Goal: Transaction & Acquisition: Book appointment/travel/reservation

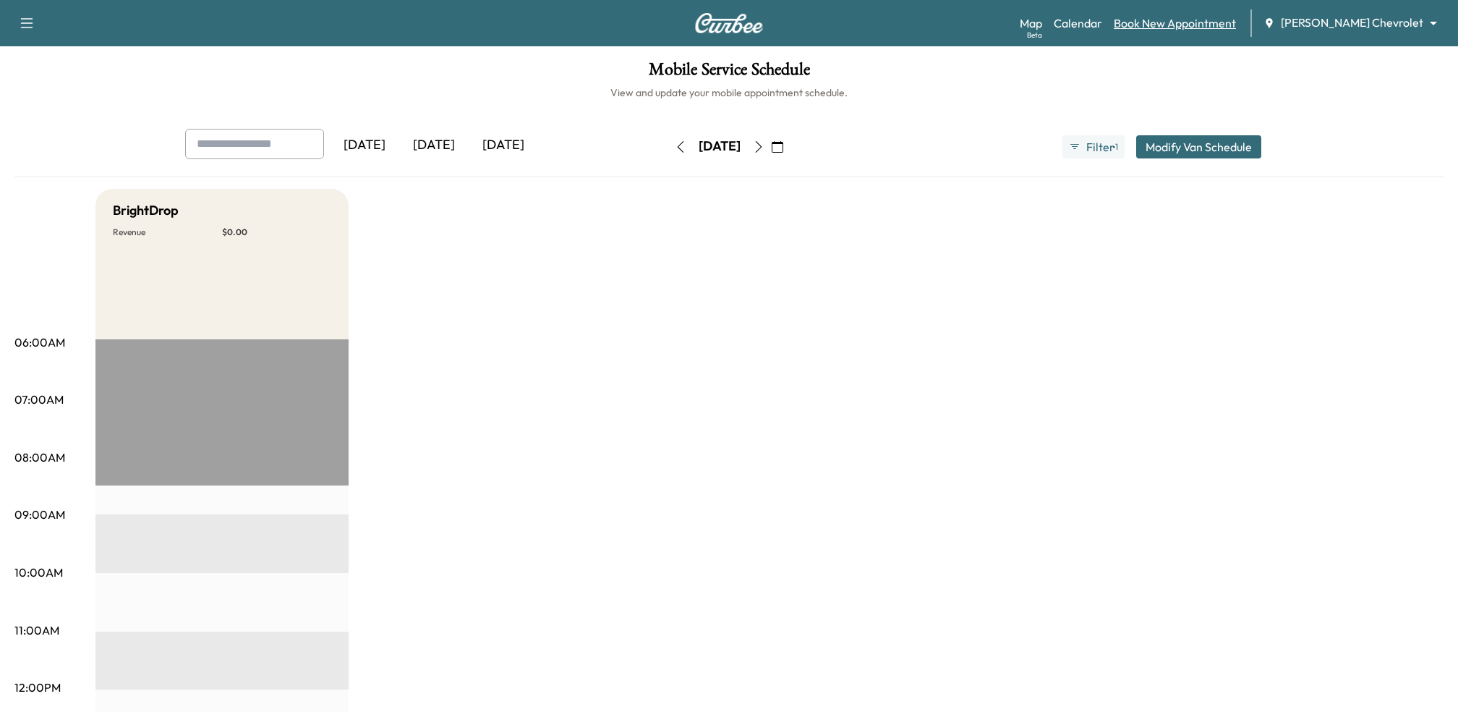
click at [1195, 31] on link "Book New Appointment" at bounding box center [1175, 22] width 122 height 17
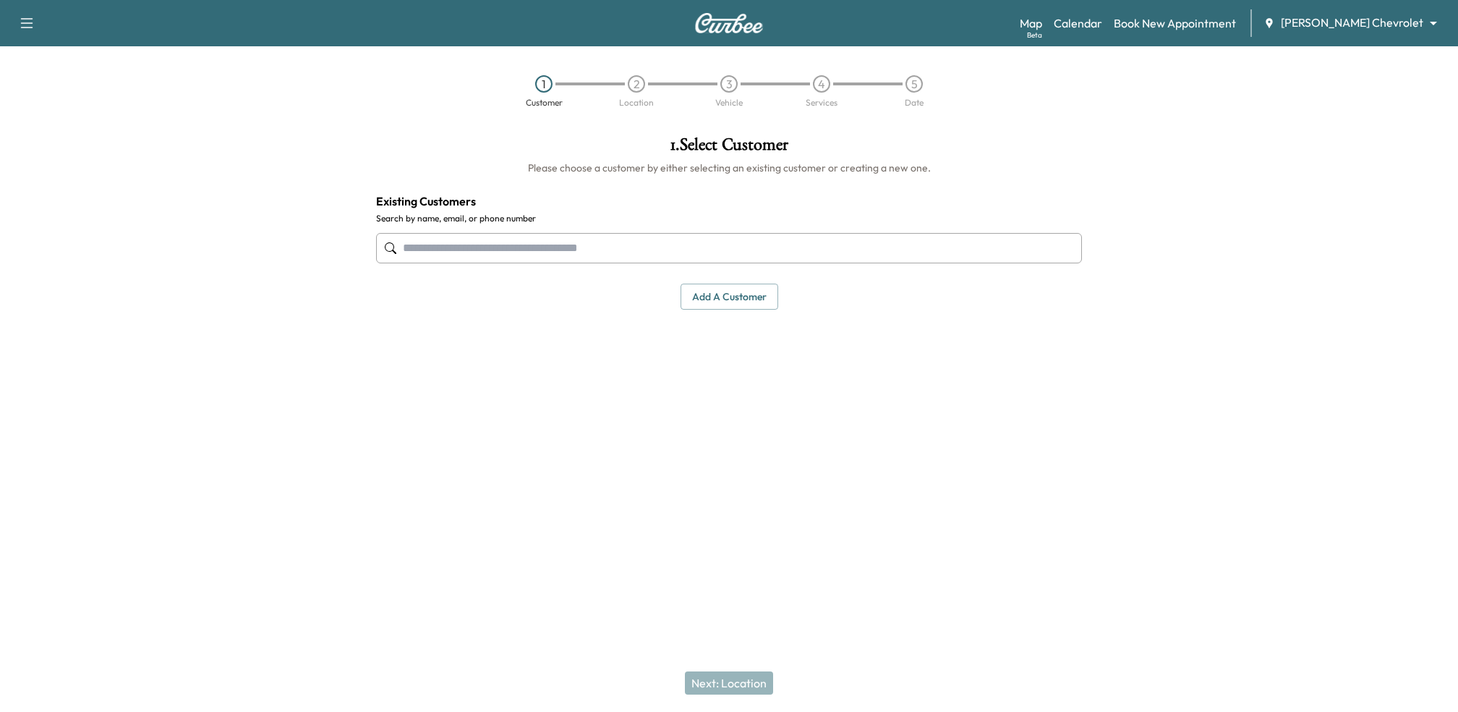
click at [573, 242] on input "text" at bounding box center [729, 248] width 706 height 30
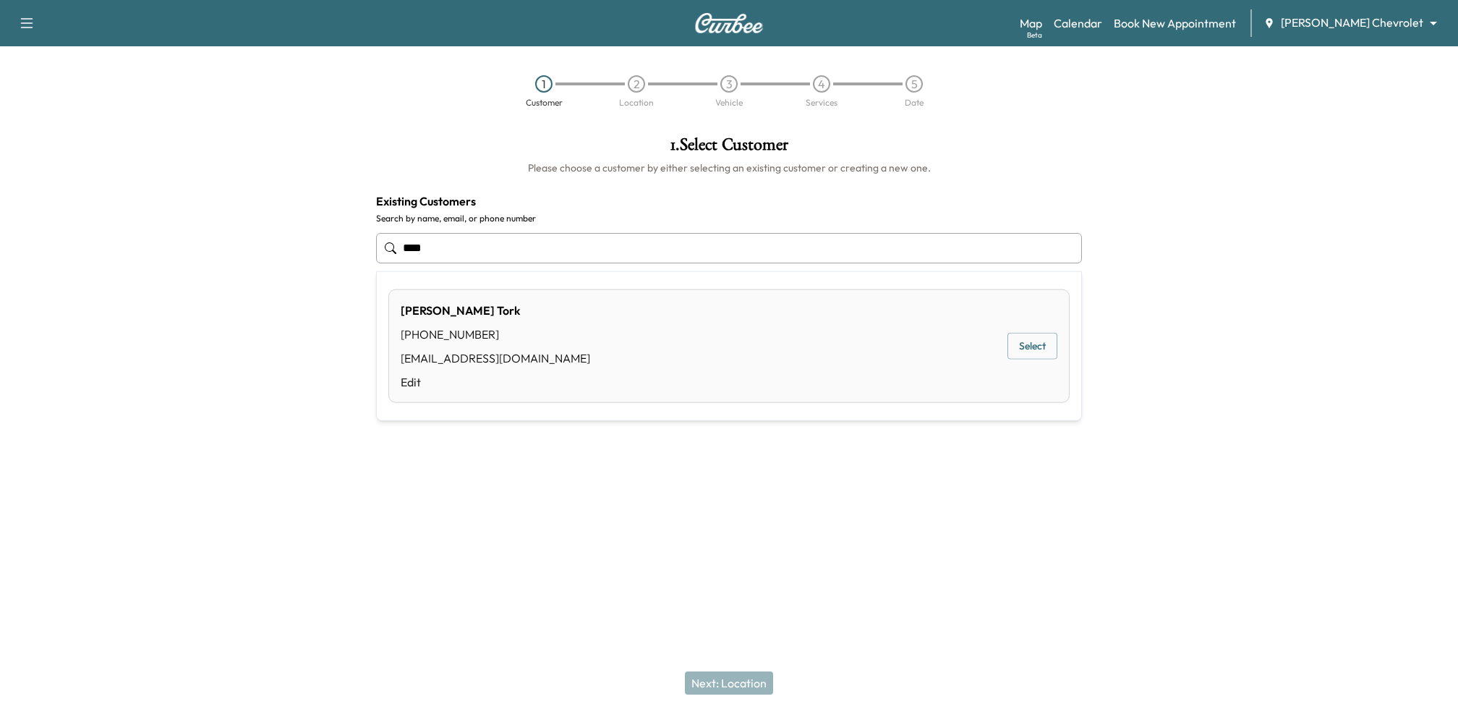
click at [1033, 344] on button "Select" at bounding box center [1032, 346] width 50 height 27
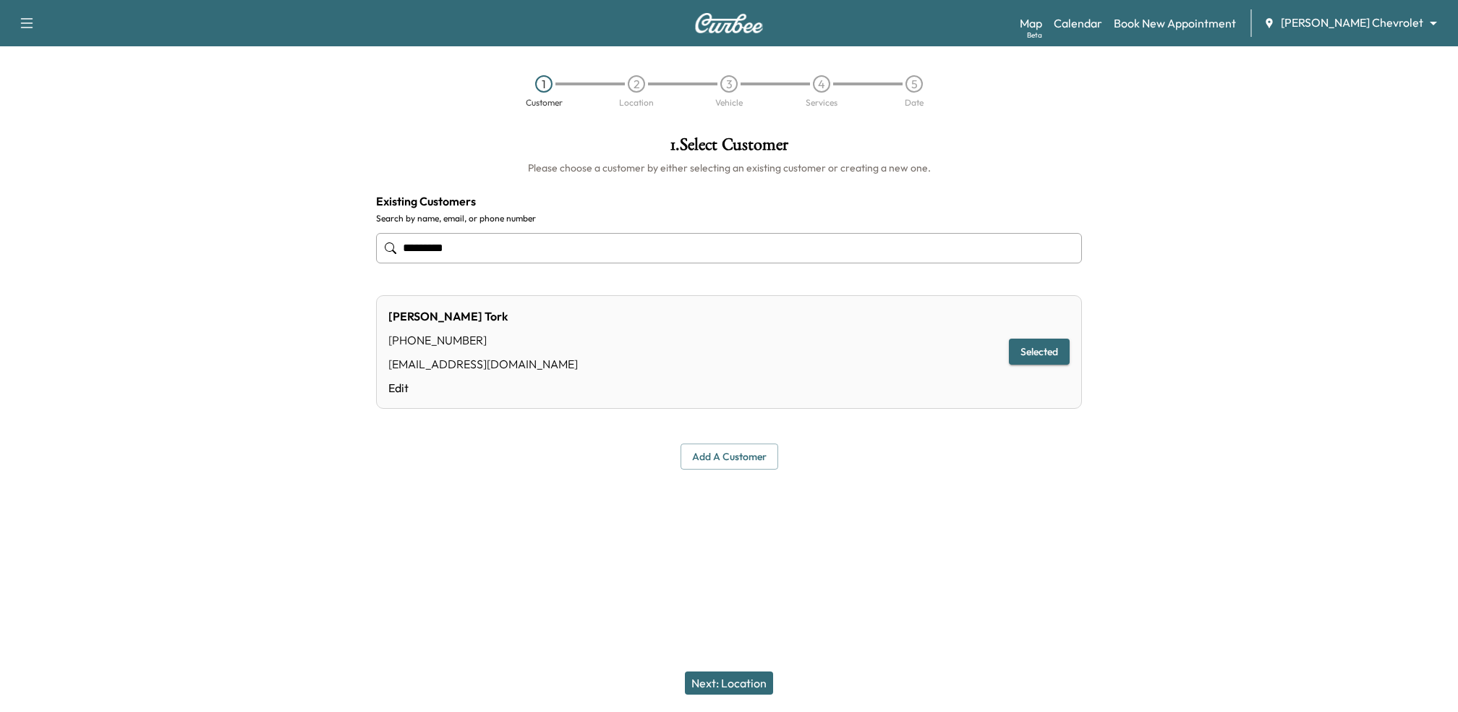
type input "*********"
click at [727, 679] on button "Next: Location" at bounding box center [729, 682] width 88 height 23
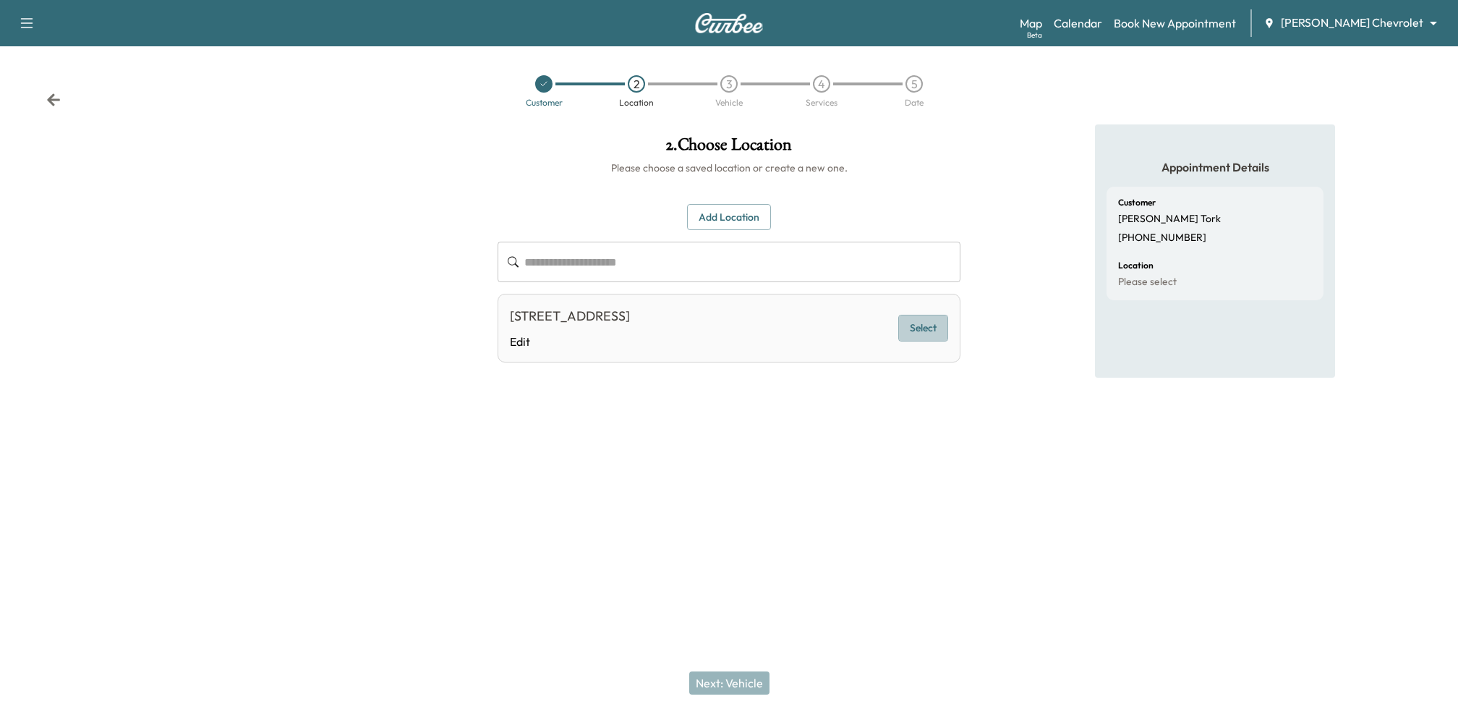
click at [913, 330] on button "Select" at bounding box center [923, 328] width 50 height 27
click at [717, 677] on button "Next: Vehicle" at bounding box center [729, 682] width 80 height 23
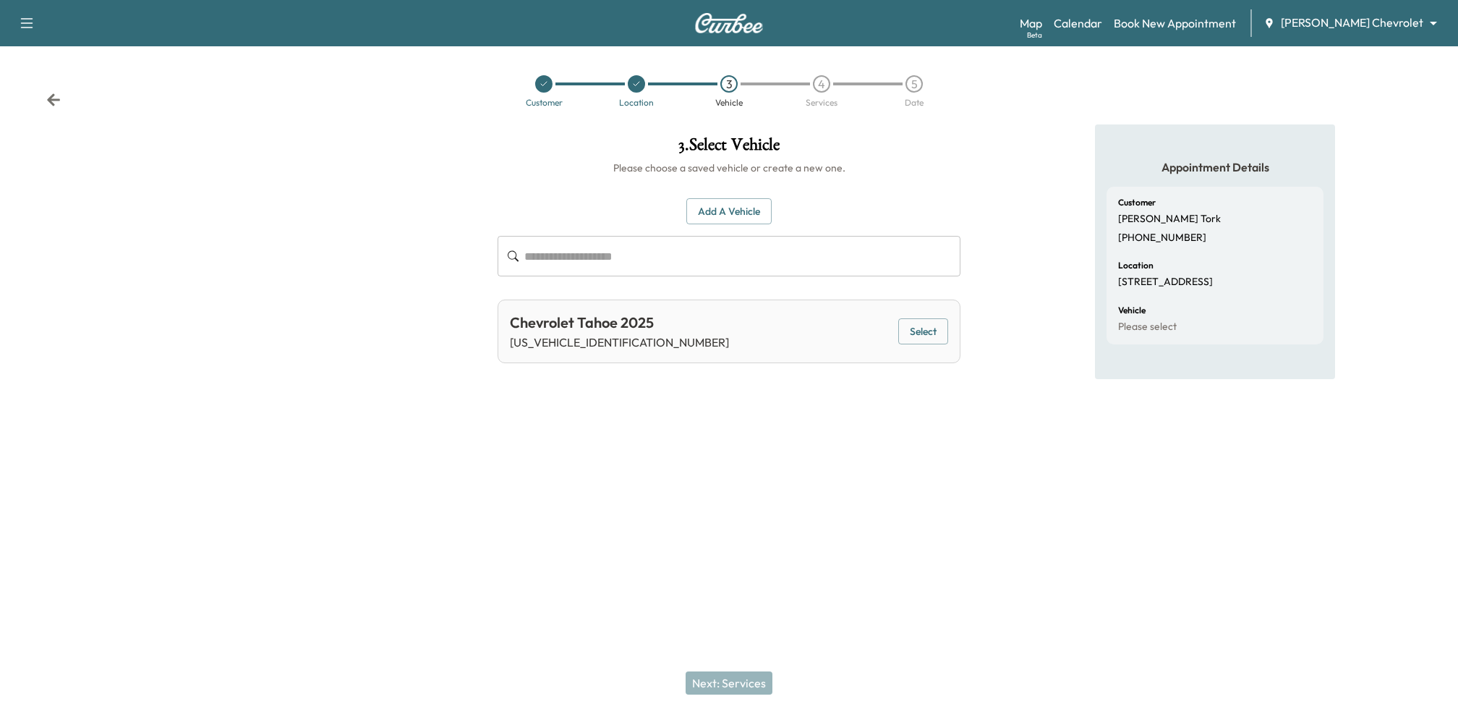
click at [938, 315] on div "Chevrolet Tahoe 2025 [US_VEHICLE_IDENTIFICATION_NUMBER] Select" at bounding box center [729, 331] width 463 height 64
click at [933, 337] on button "Select" at bounding box center [923, 331] width 50 height 27
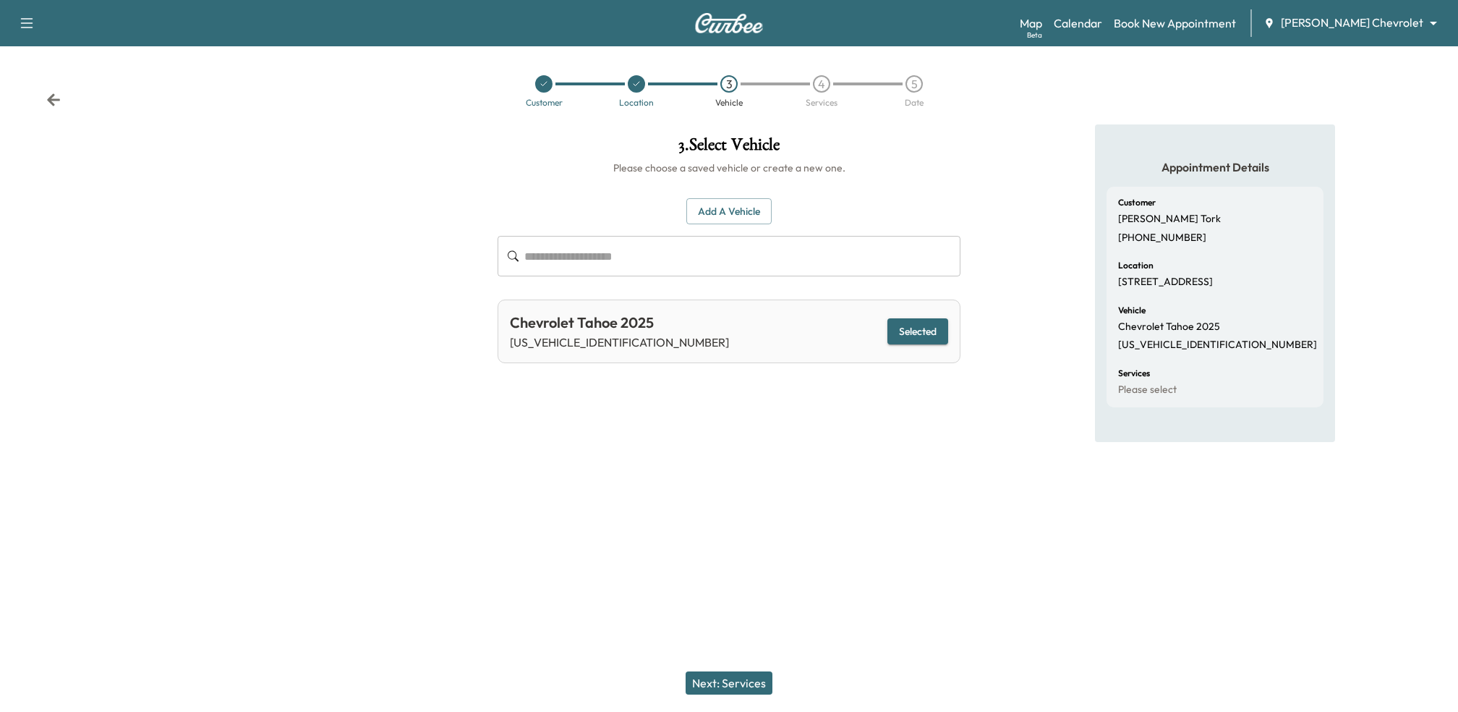
click at [723, 681] on button "Next: Services" at bounding box center [729, 682] width 87 height 23
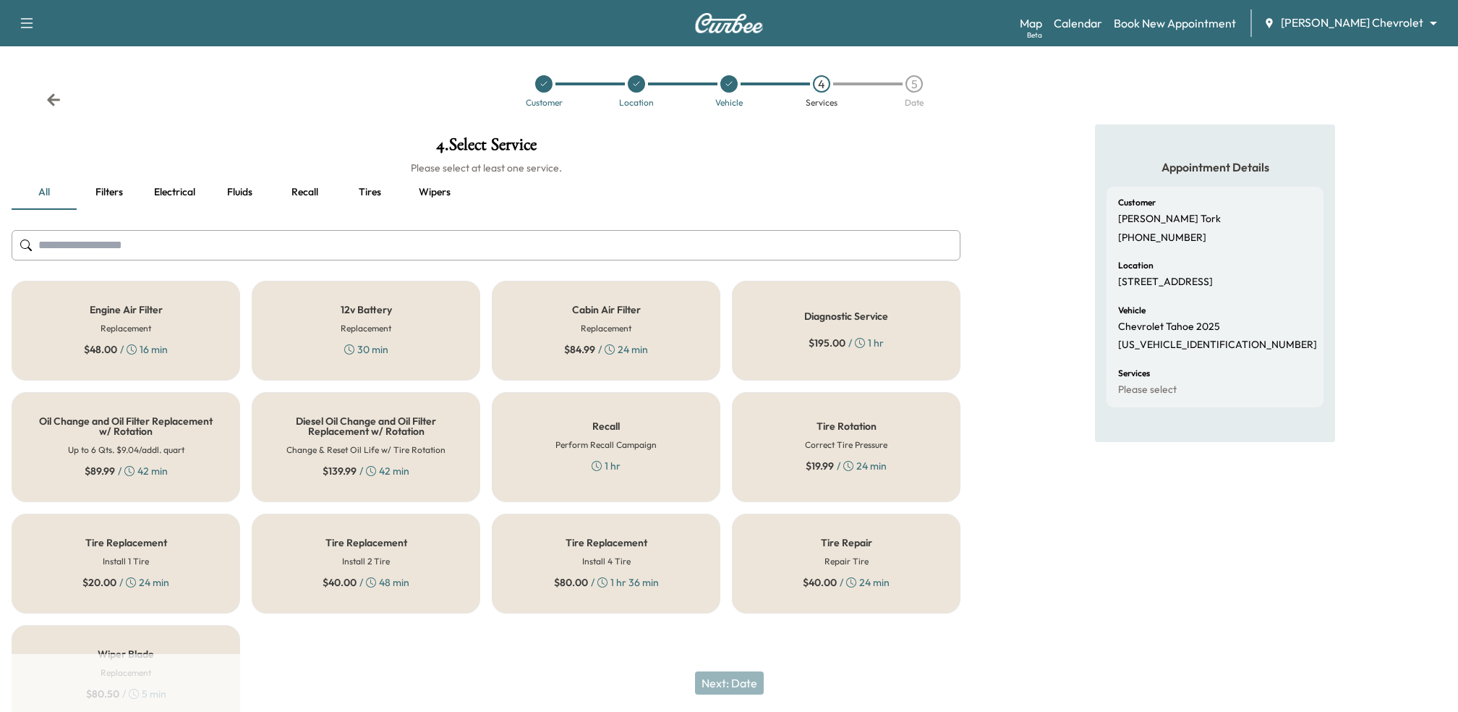
click at [152, 436] on div "Oil Change and Oil Filter Replacement w/ Rotation Up to 6 Qts. $9.04/addl. quar…" at bounding box center [126, 447] width 229 height 110
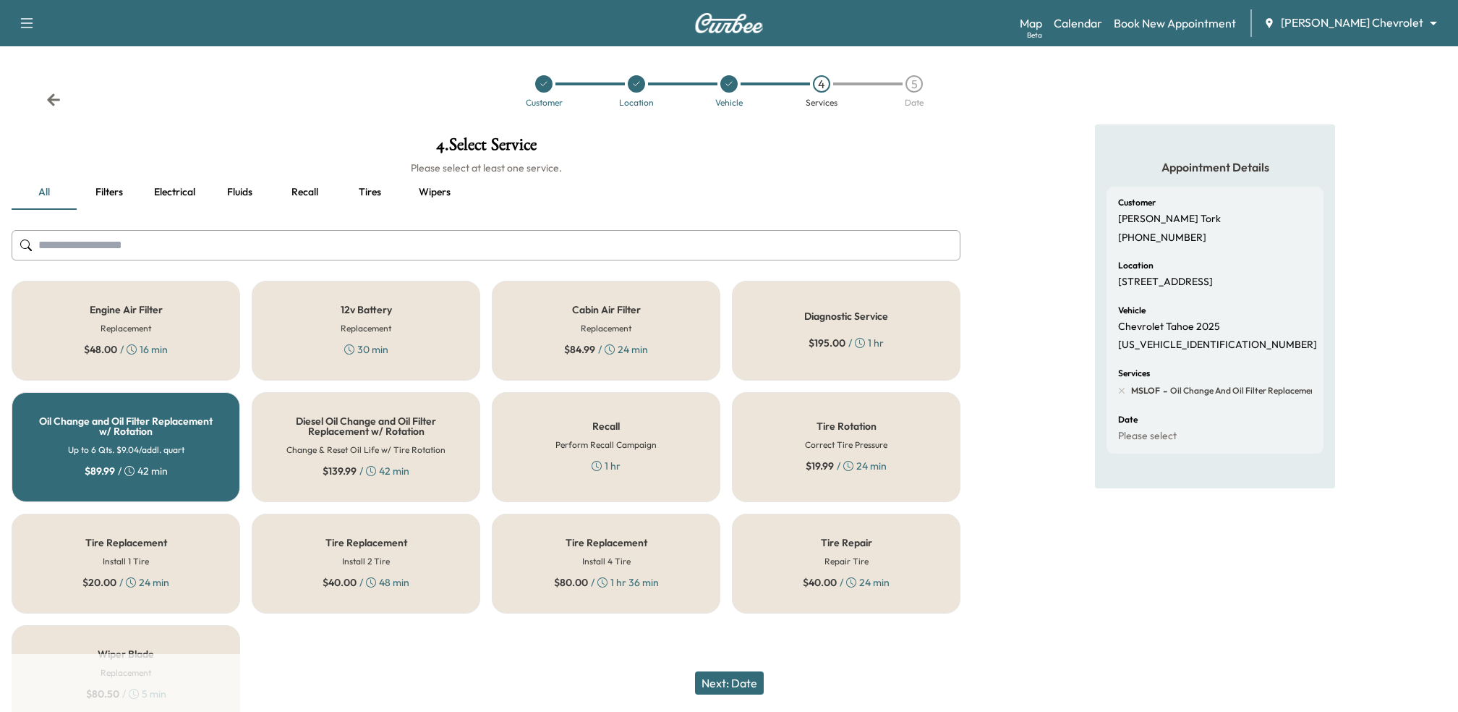
click at [1010, 375] on div "Appointment Details Customer [PERSON_NAME] [PHONE_NUMBER] Location [STREET_ADDR…" at bounding box center [1215, 430] width 486 height 612
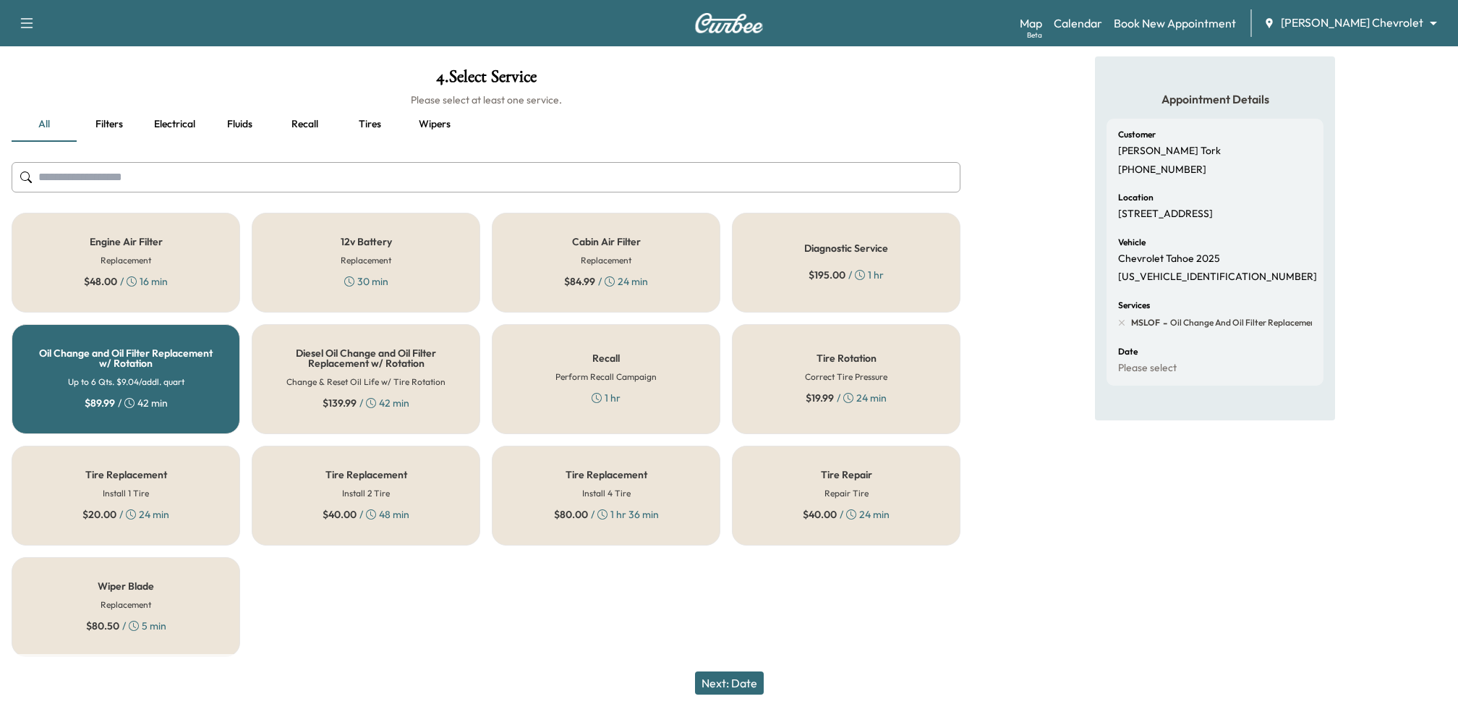
click at [725, 680] on button "Next: Date" at bounding box center [729, 682] width 69 height 23
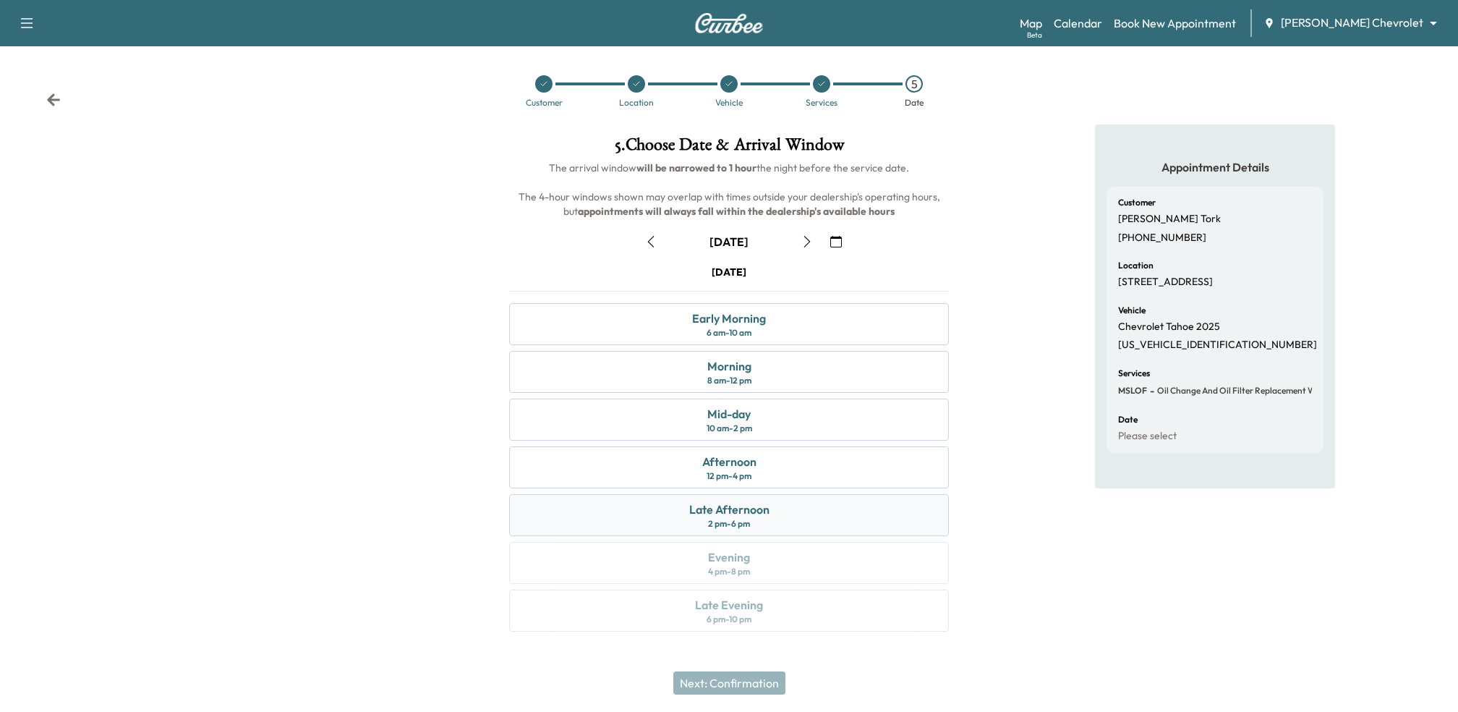
click at [718, 506] on div "Late Afternoon" at bounding box center [729, 508] width 80 height 17
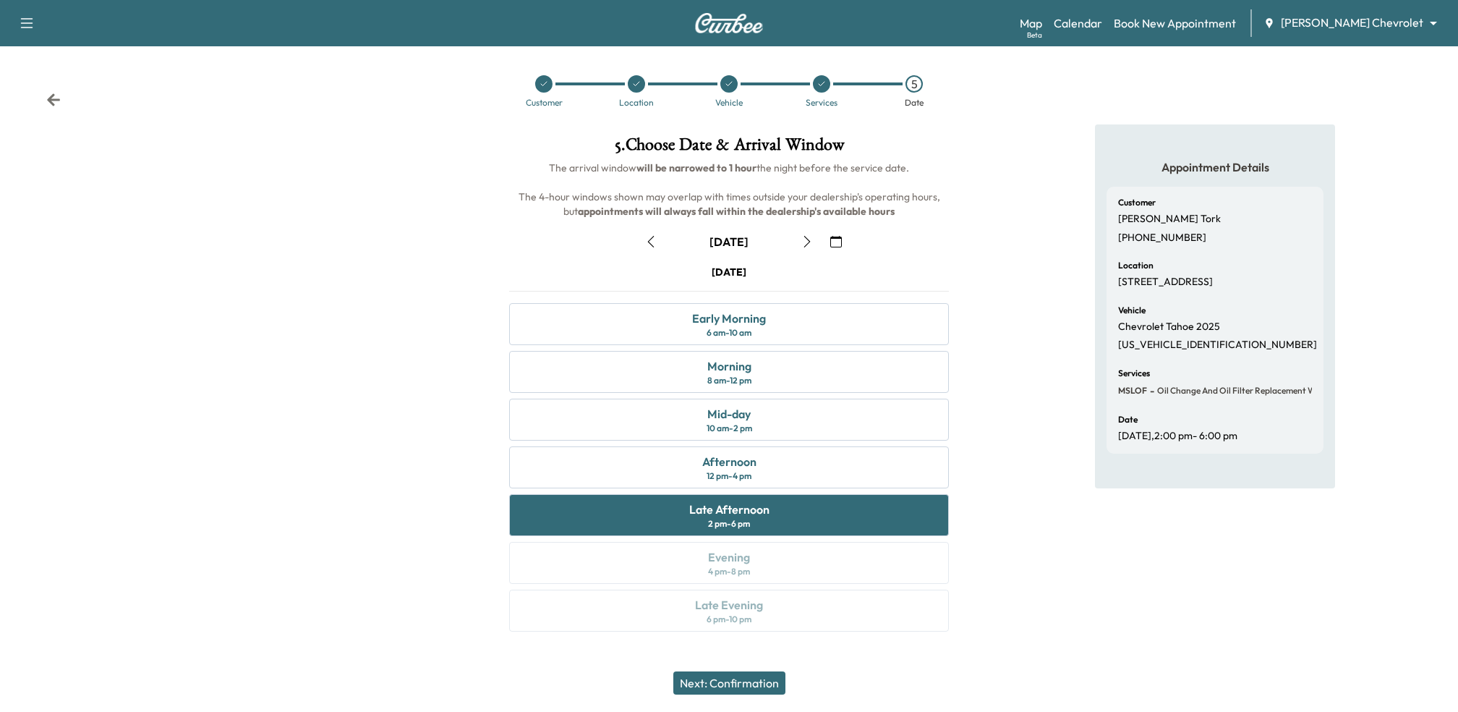
click at [683, 679] on button "Next: Confirmation" at bounding box center [729, 682] width 112 height 23
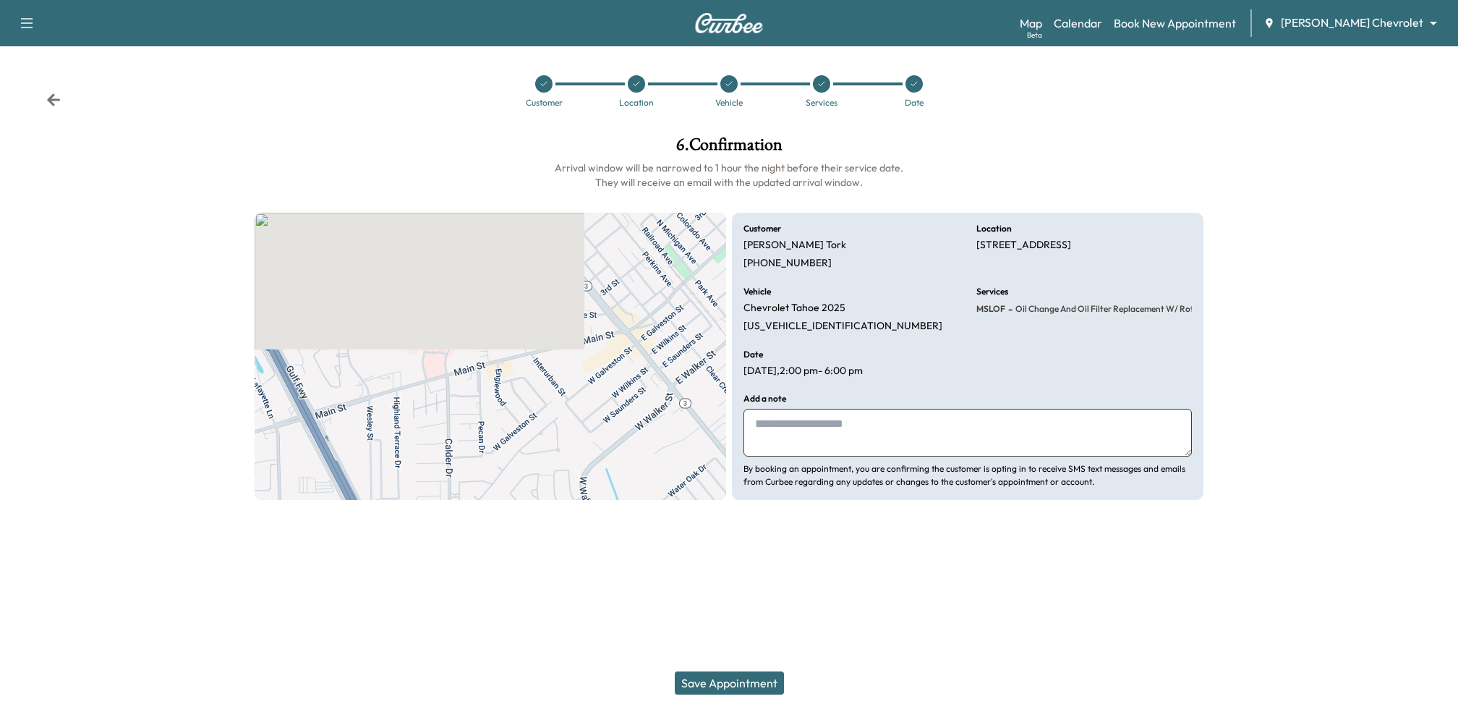
click at [683, 679] on button "Save Appointment" at bounding box center [729, 682] width 109 height 23
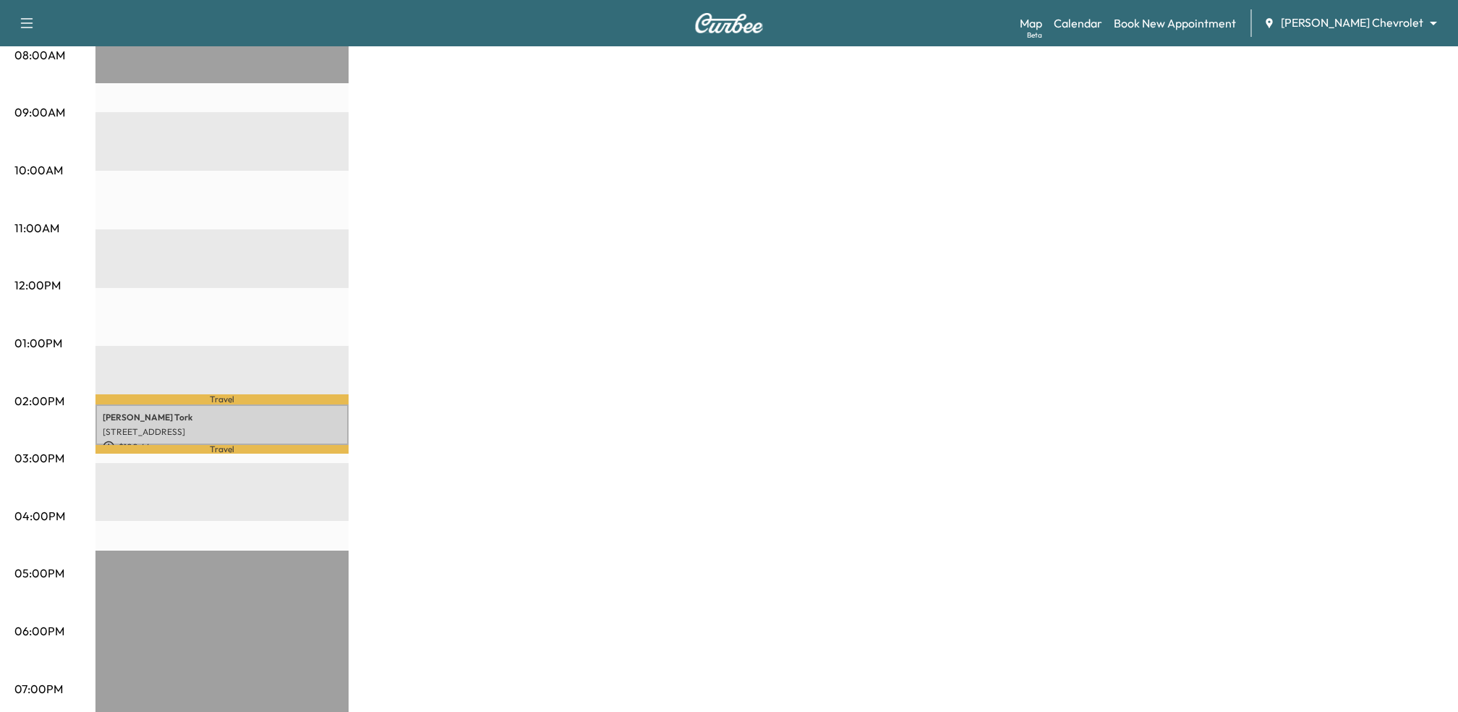
scroll to position [400, 0]
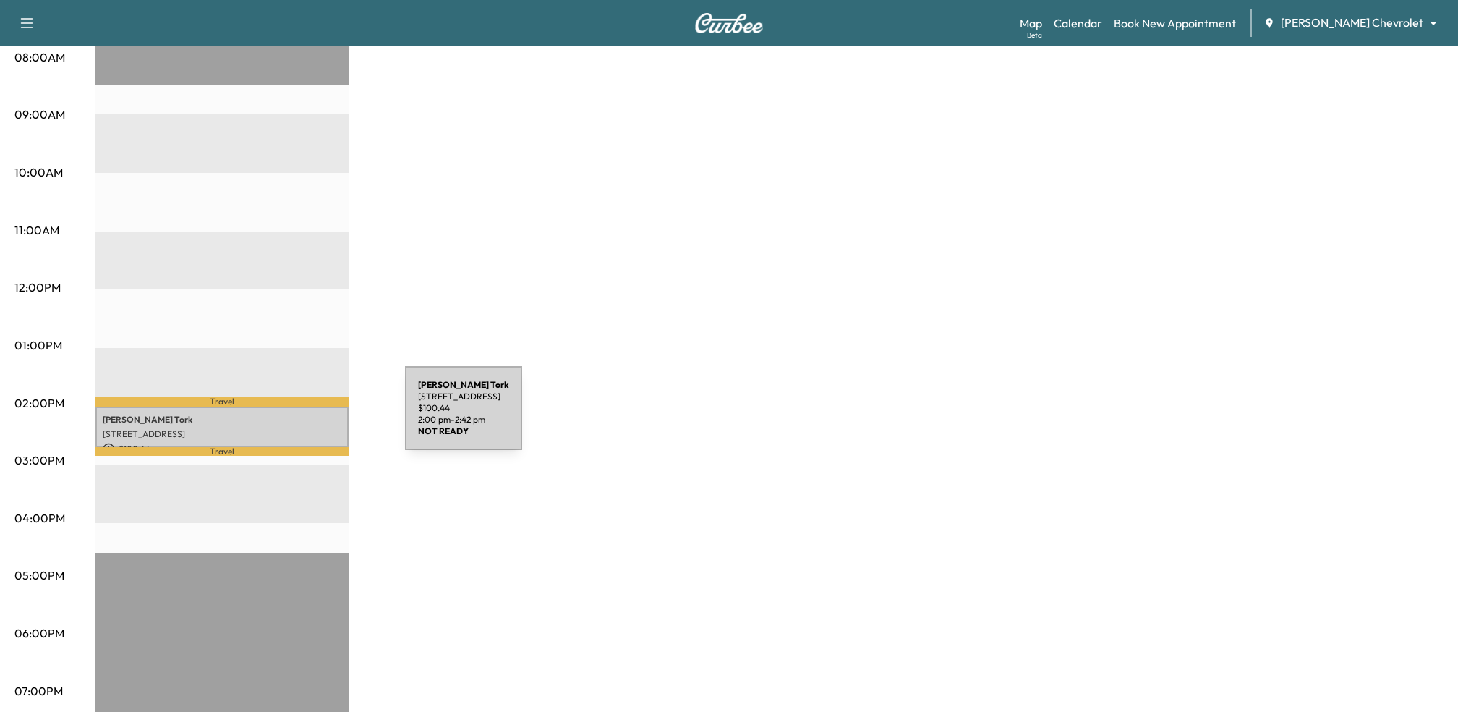
click at [296, 417] on p "[PERSON_NAME]" at bounding box center [222, 420] width 239 height 12
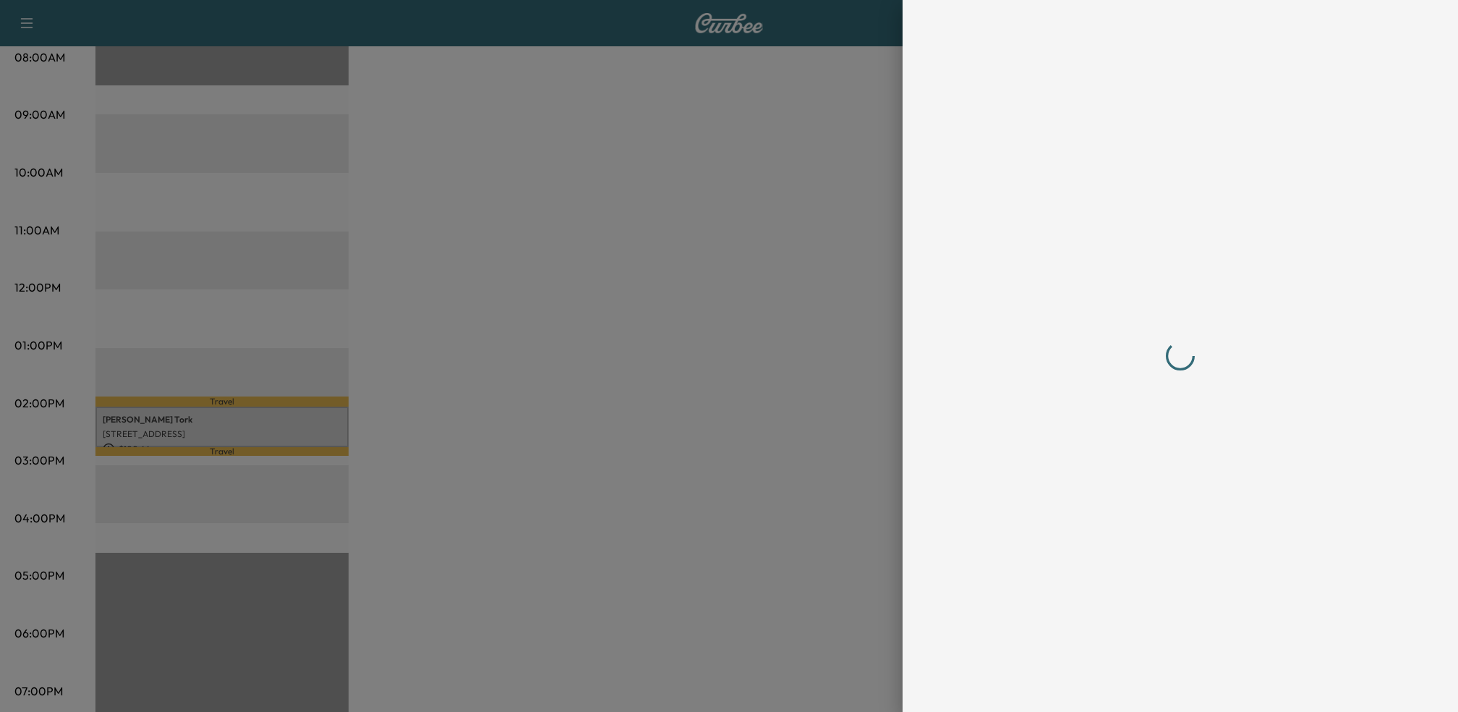
click at [759, 419] on div at bounding box center [729, 356] width 1458 height 712
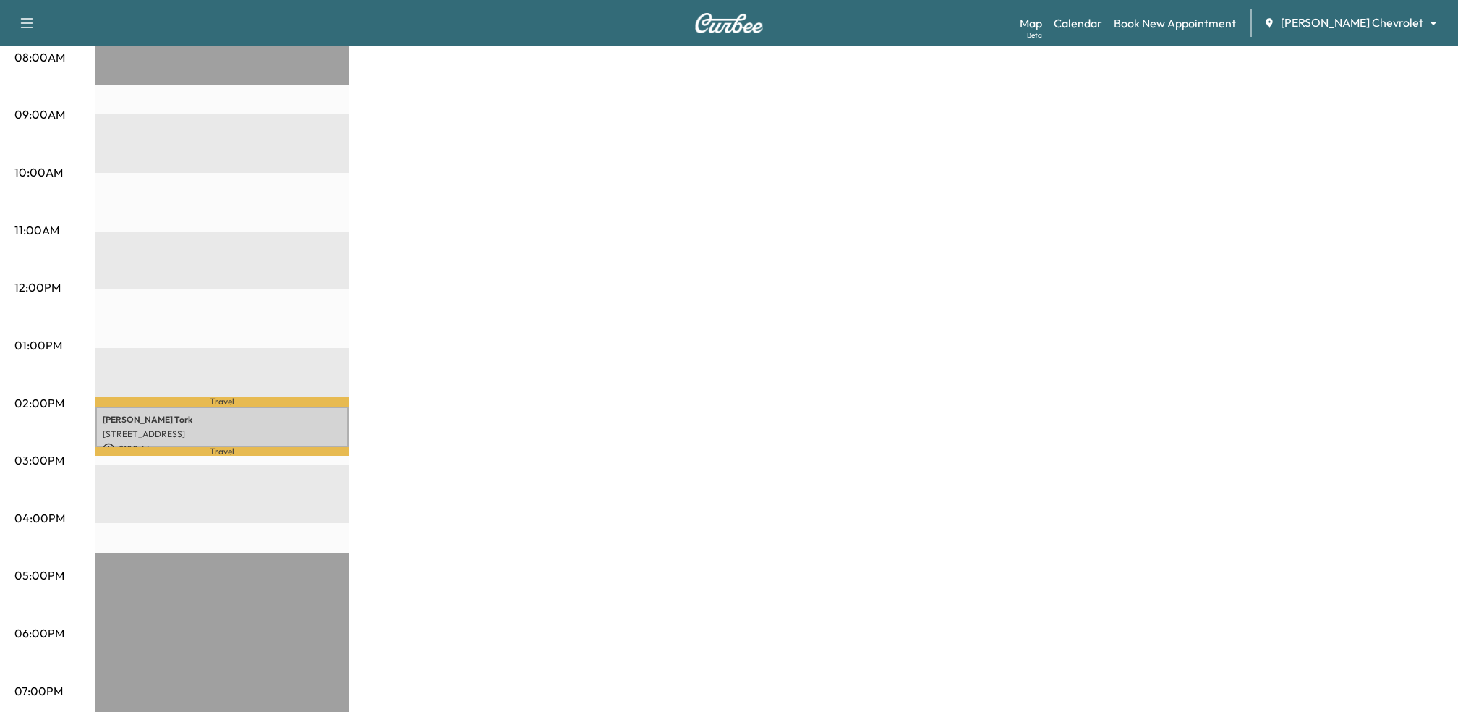
click at [664, 409] on div "BrightDrop Revenue $ 100.44 Work Time 42 mins Transit Time 20 mins Travel [PERS…" at bounding box center [769, 331] width 1348 height 1085
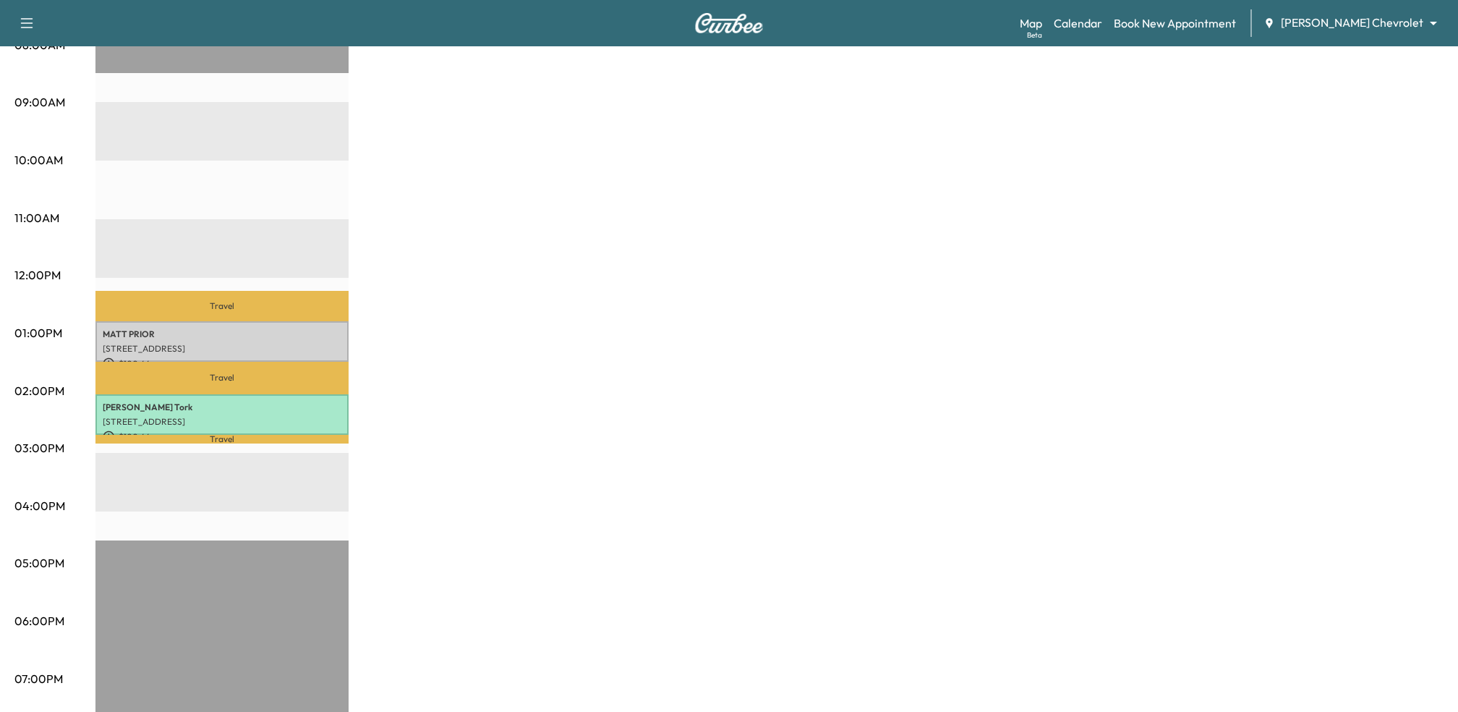
scroll to position [408, 0]
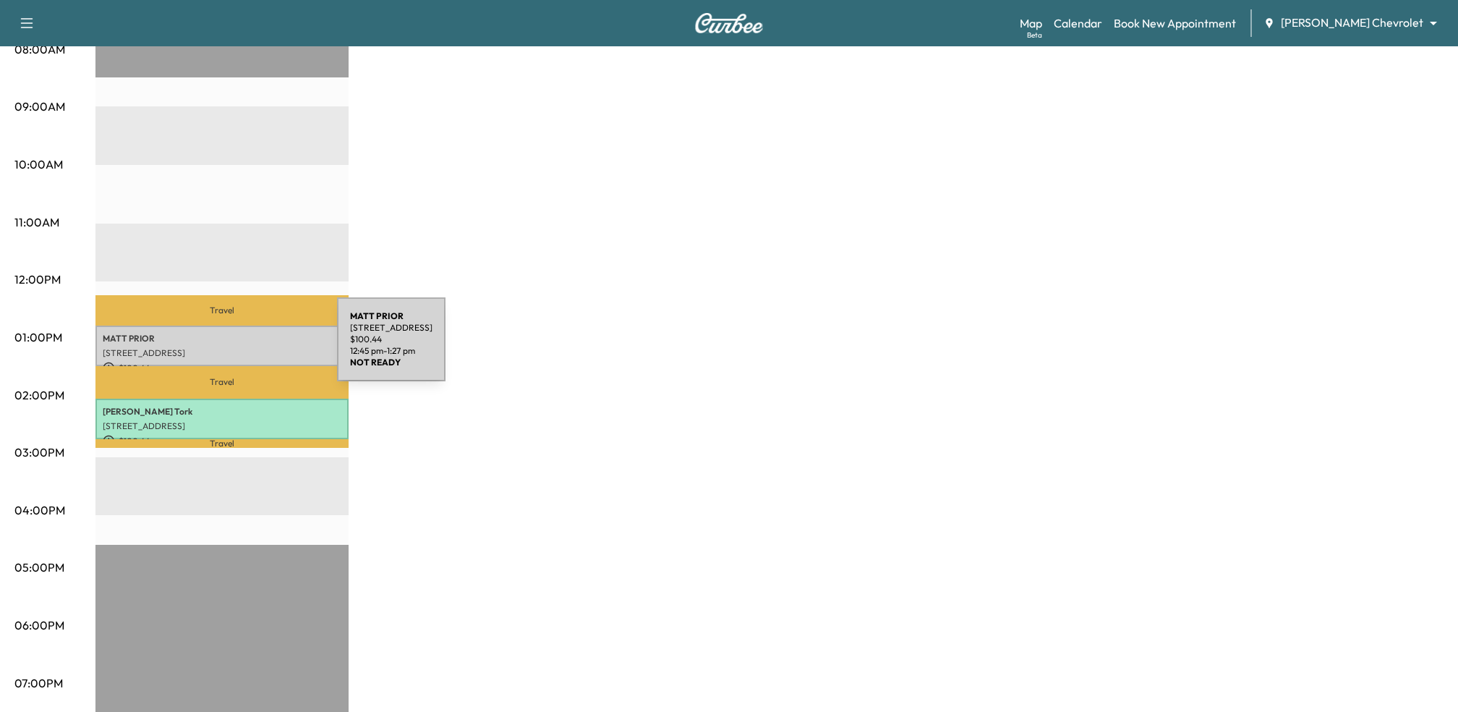
click at [229, 348] on p "[STREET_ADDRESS]" at bounding box center [222, 353] width 239 height 12
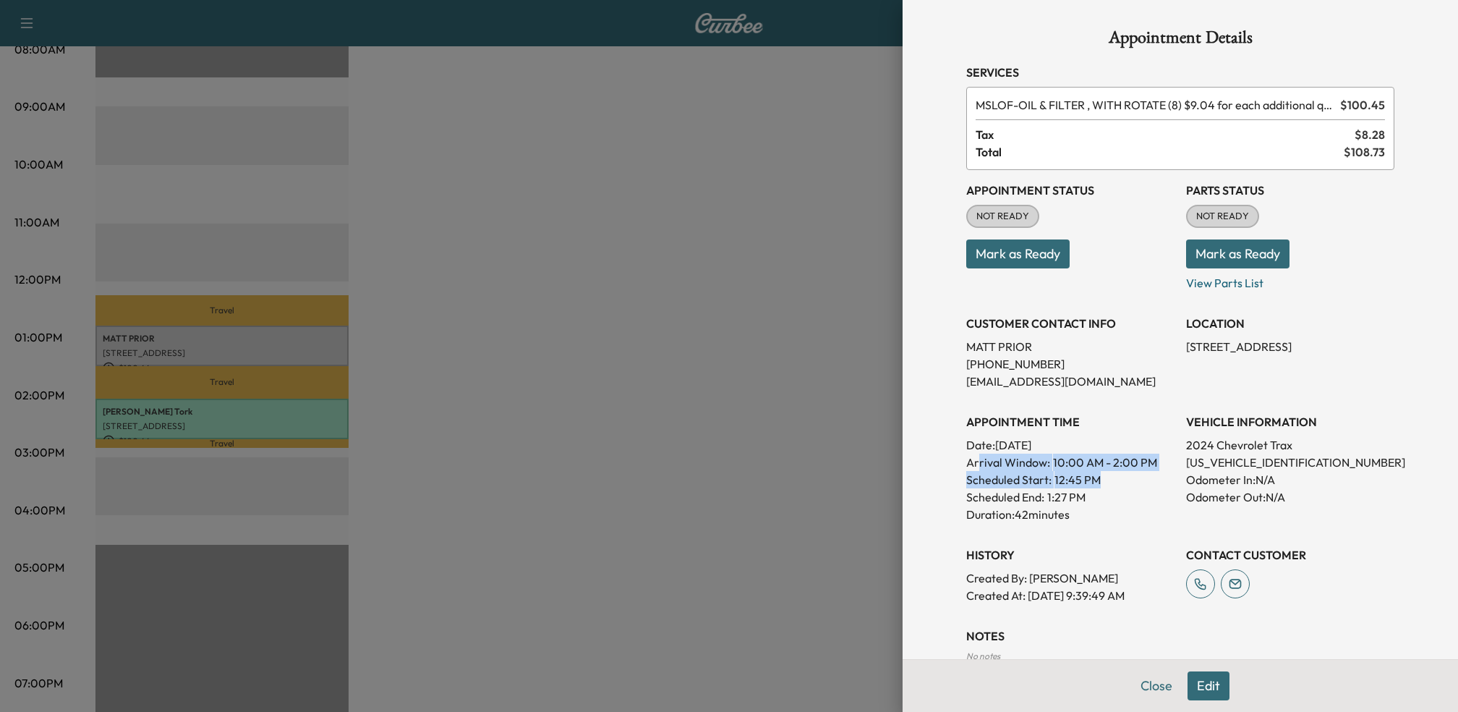
drag, startPoint x: 978, startPoint y: 459, endPoint x: 1156, endPoint y: 477, distance: 179.5
click at [1156, 477] on div "APPOINTMENT TIME Date: [DATE] Arrival Window: 10:00 AM - 2:00 PM Scheduled Star…" at bounding box center [1070, 461] width 208 height 121
click at [1156, 477] on div "Scheduled Start: 12:45 PM" at bounding box center [1070, 479] width 208 height 17
drag, startPoint x: 1041, startPoint y: 482, endPoint x: 1112, endPoint y: 505, distance: 73.9
click at [1112, 505] on div "APPOINTMENT TIME Date: [DATE] Arrival Window: 10:00 AM - 2:00 PM Scheduled Star…" at bounding box center [1070, 461] width 208 height 121
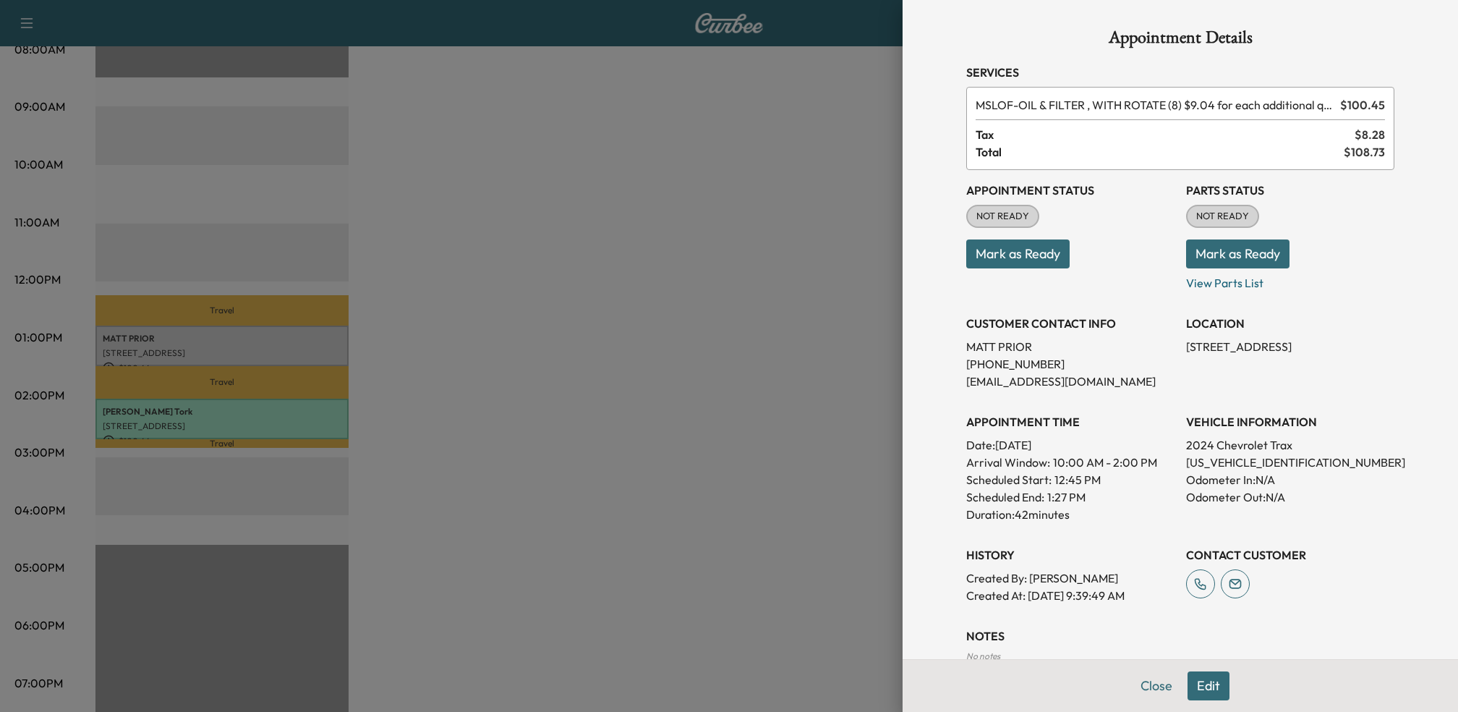
click at [763, 503] on div at bounding box center [729, 356] width 1458 height 712
